Goal: Information Seeking & Learning: Learn about a topic

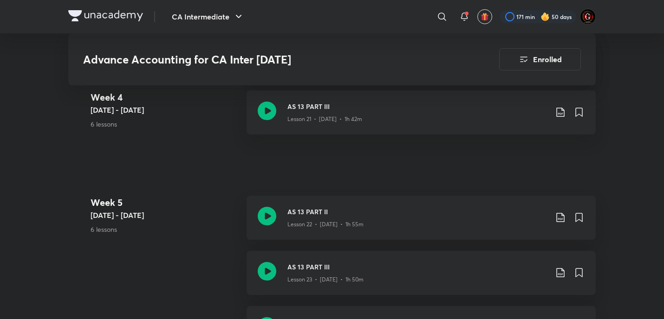
scroll to position [1776, 0]
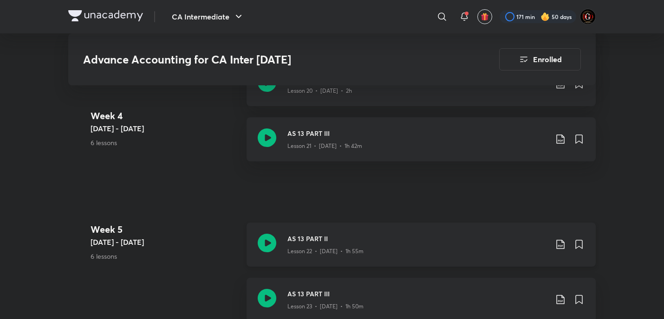
click at [554, 243] on div "AS 13 PART II Lesson 22 • Dec 9 • 1h 55m" at bounding box center [435, 245] width 297 height 22
click at [559, 242] on icon at bounding box center [560, 244] width 11 height 11
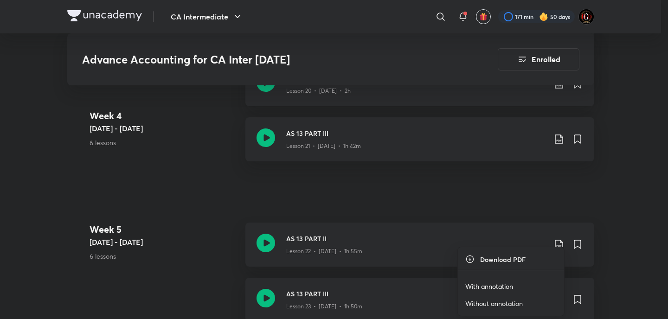
click at [481, 282] on p "With annotation" at bounding box center [489, 287] width 48 height 10
